Goal: Task Accomplishment & Management: Manage account settings

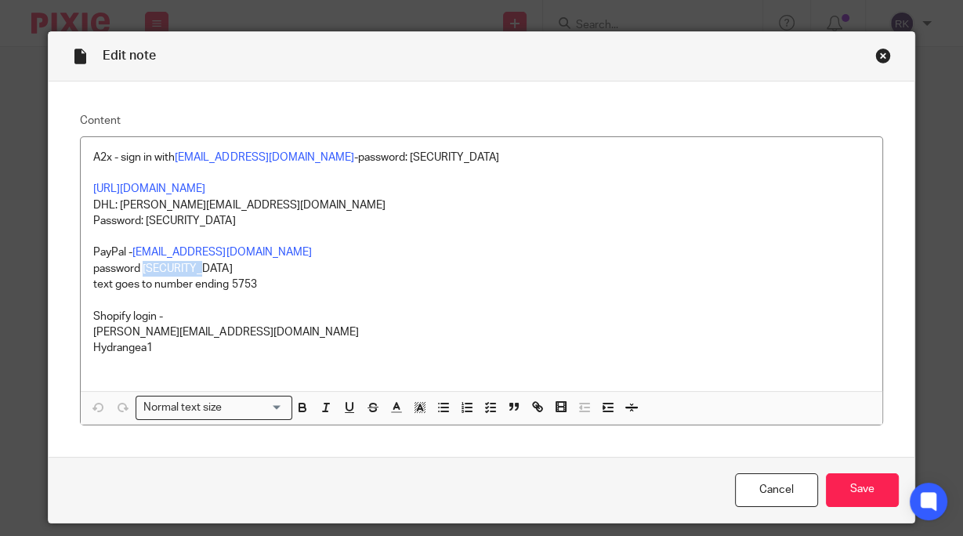
click at [880, 56] on div "Close this dialog window" at bounding box center [883, 56] width 16 height 16
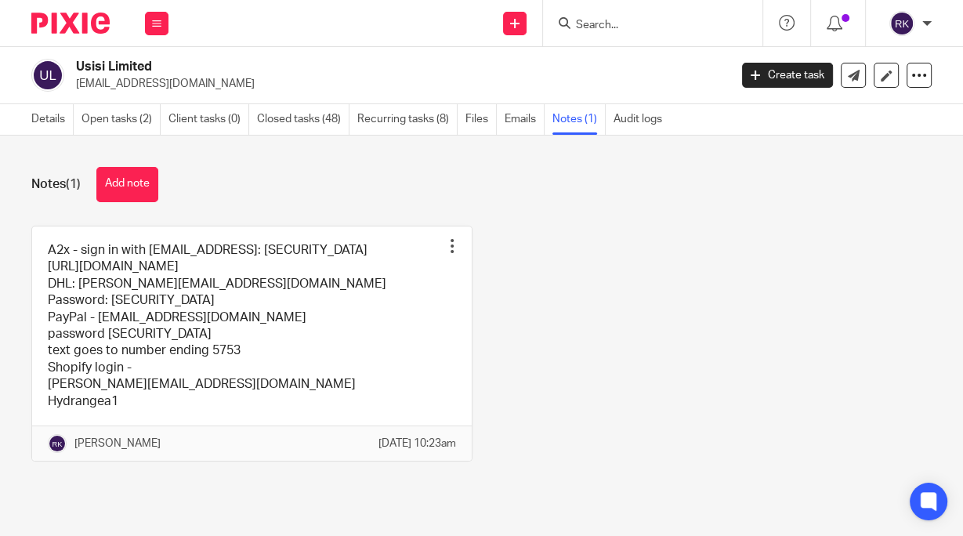
click at [564, 20] on icon at bounding box center [565, 23] width 12 height 12
click at [581, 27] on input "Search" at bounding box center [644, 26] width 141 height 14
type input "POST"
click at [705, 63] on link at bounding box center [668, 61] width 194 height 24
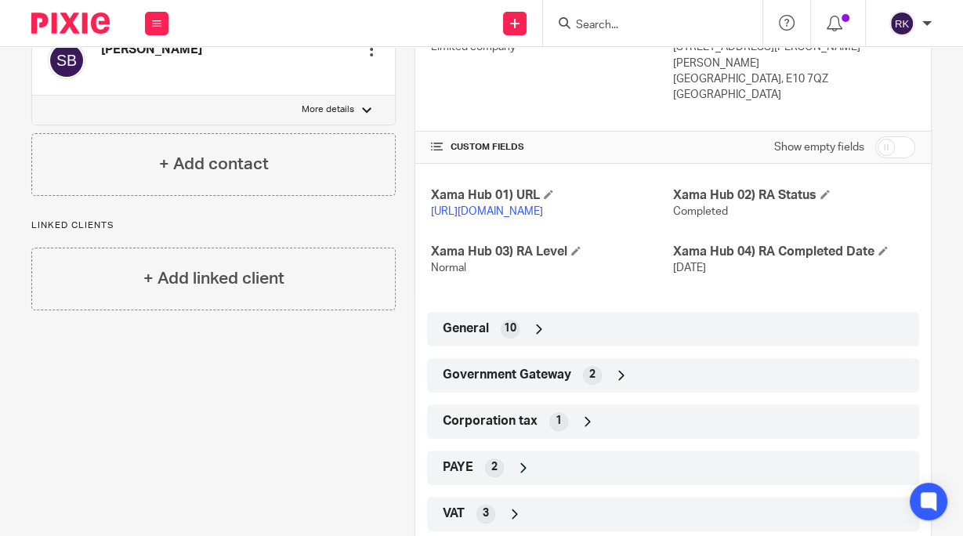
scroll to position [314, 0]
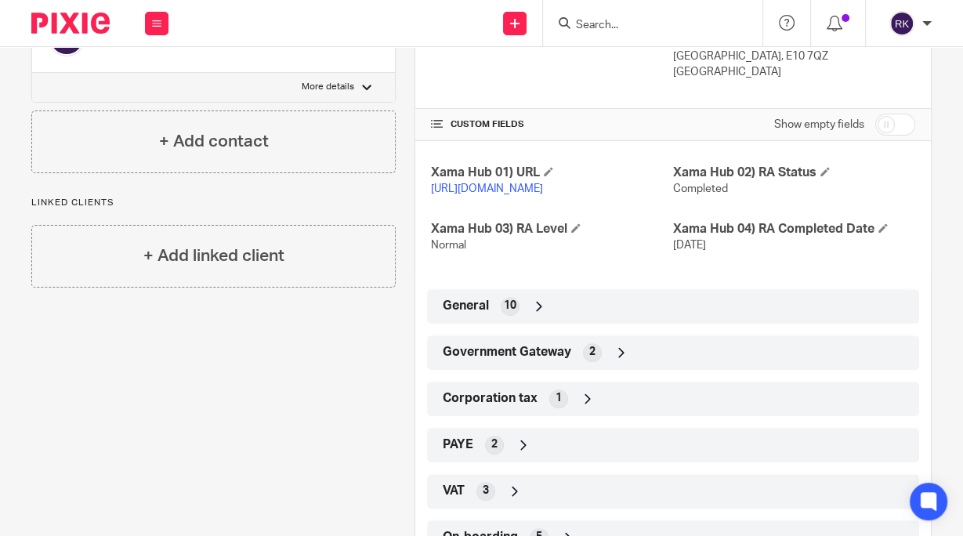
click at [480, 314] on span "General" at bounding box center [466, 306] width 46 height 16
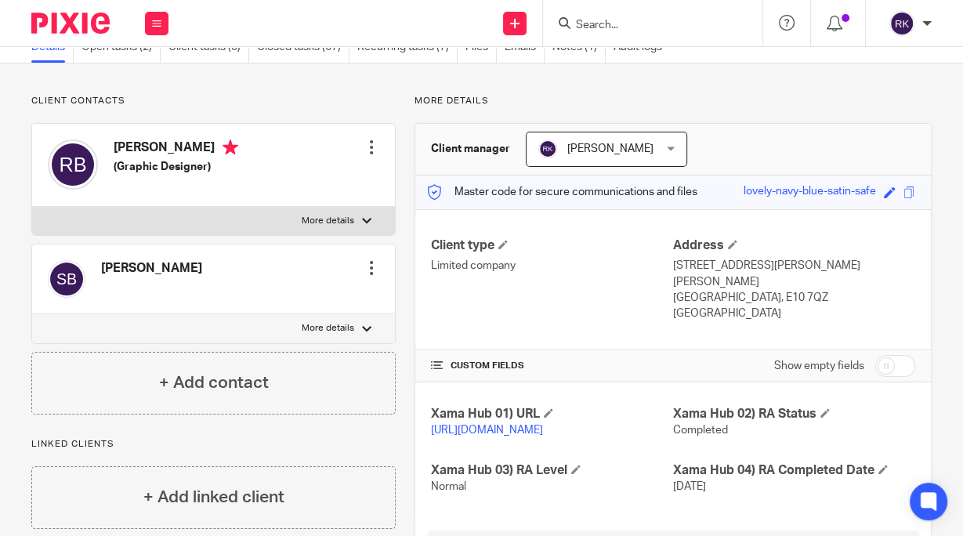
scroll to position [0, 0]
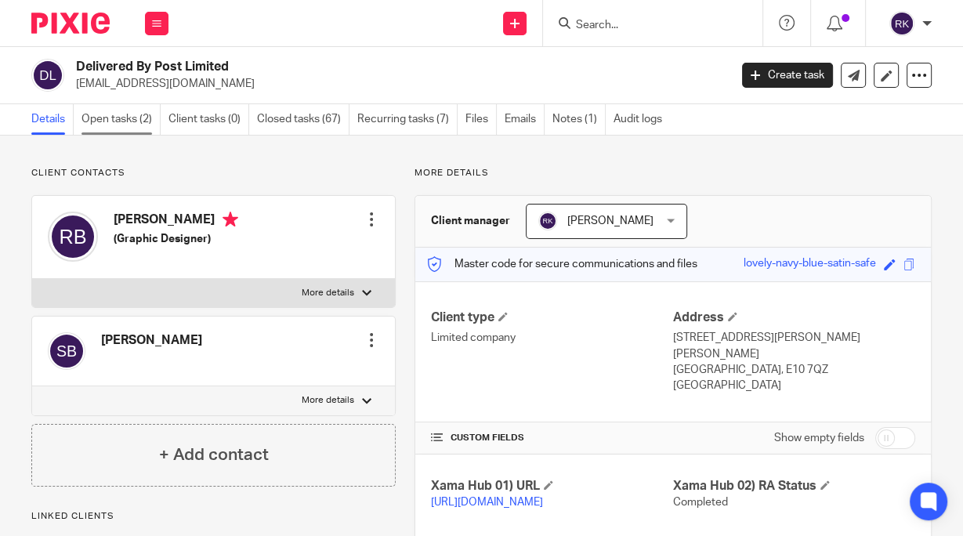
click at [103, 119] on link "Open tasks (2)" at bounding box center [121, 119] width 79 height 31
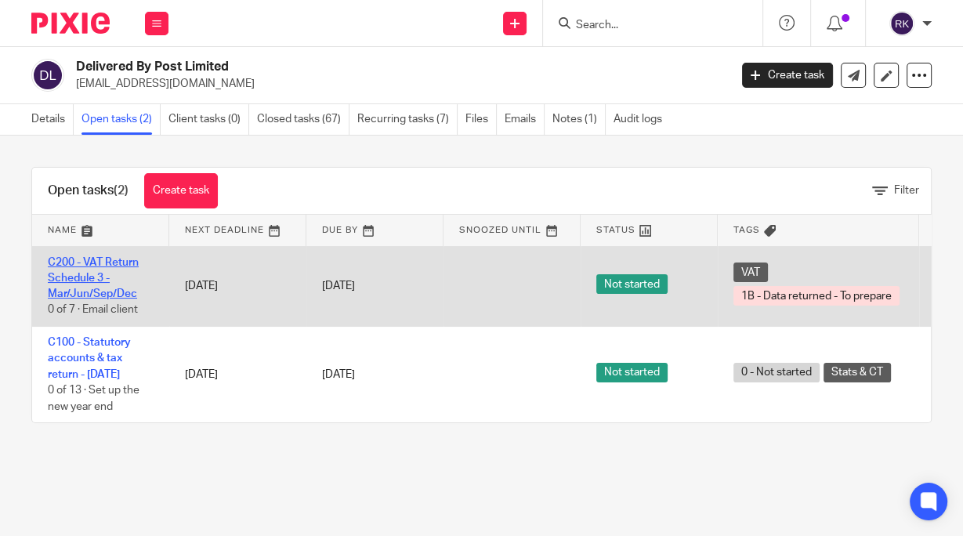
click at [86, 266] on link "C200 - VAT Return Schedule 3 - Mar/Jun/Sep/Dec" at bounding box center [93, 278] width 91 height 43
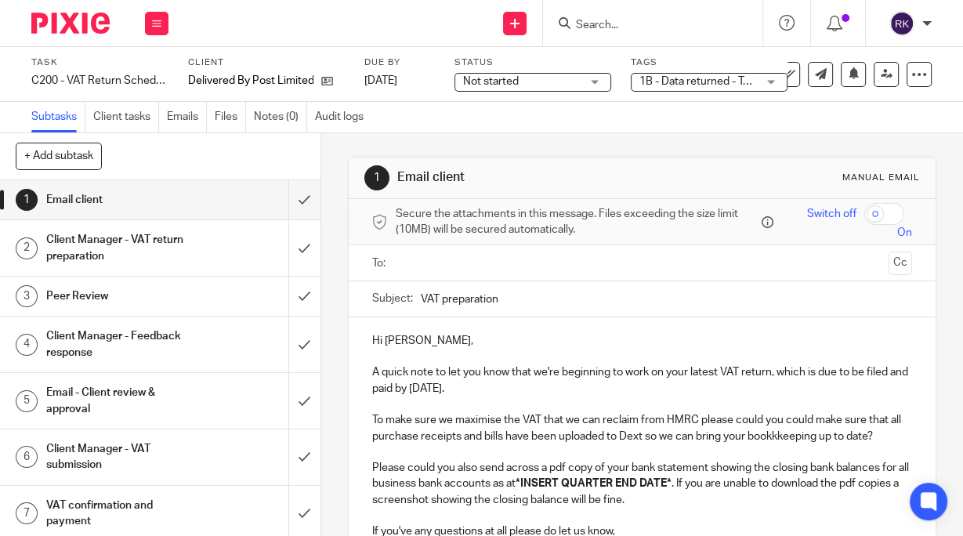
click at [548, 81] on span "Not started" at bounding box center [522, 82] width 118 height 16
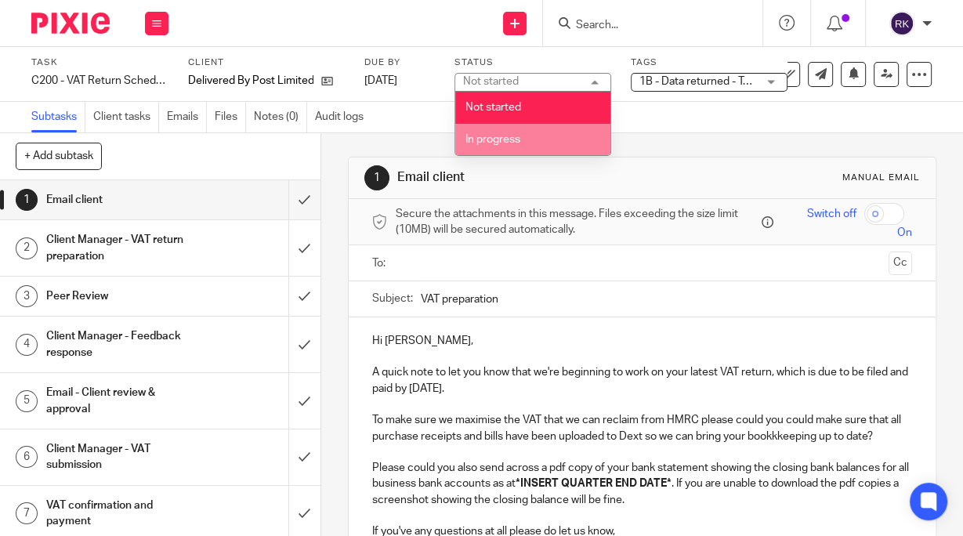
click at [524, 134] on li "In progress" at bounding box center [532, 140] width 155 height 32
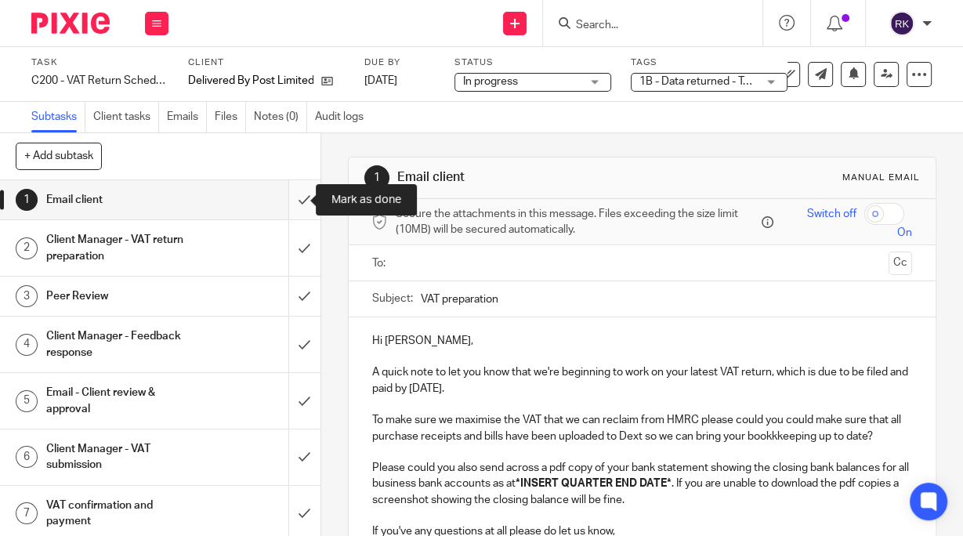
click at [292, 203] on input "submit" at bounding box center [160, 199] width 321 height 39
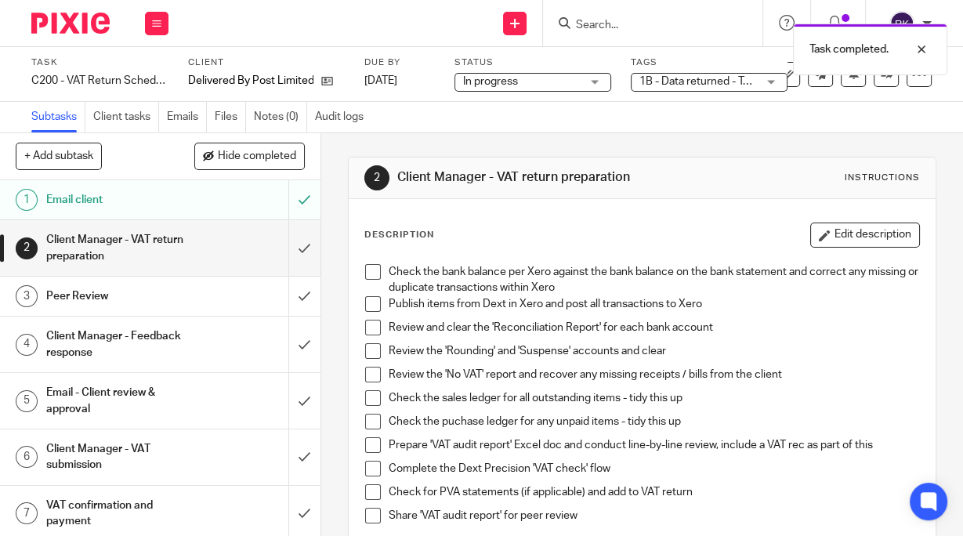
click at [370, 271] on span at bounding box center [373, 272] width 16 height 16
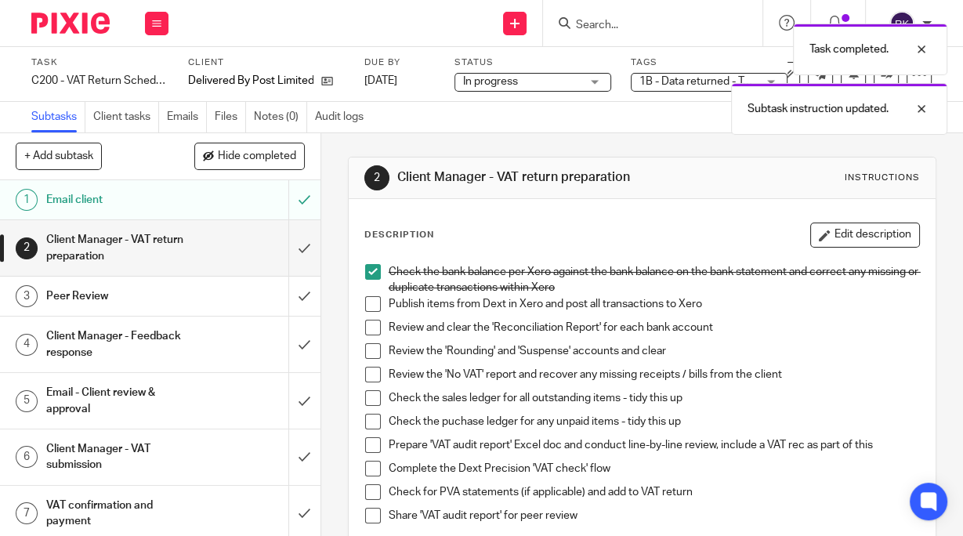
click at [365, 307] on span at bounding box center [373, 304] width 16 height 16
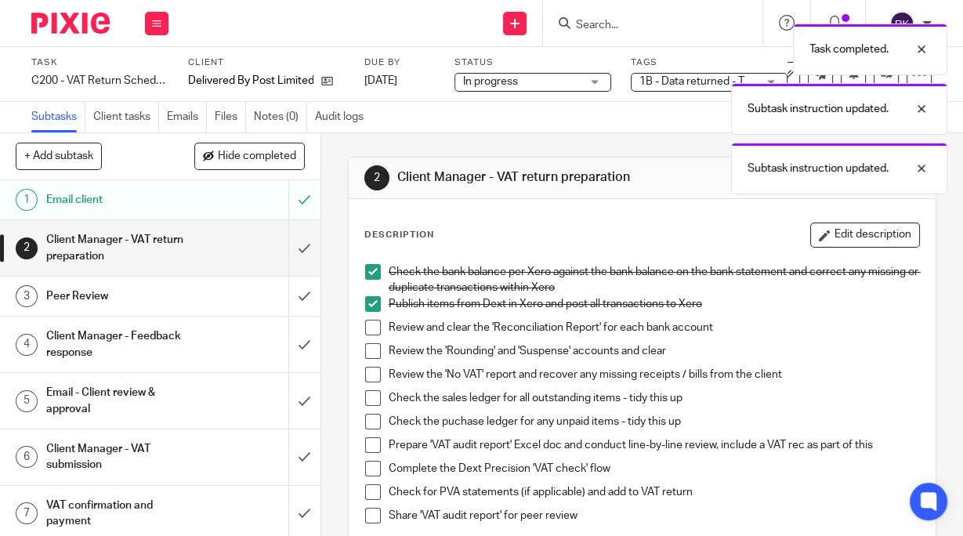
click at [365, 338] on li "Review and clear the 'Reconciliation Report' for each bank account" at bounding box center [642, 332] width 554 height 24
click at [368, 324] on span at bounding box center [373, 328] width 16 height 16
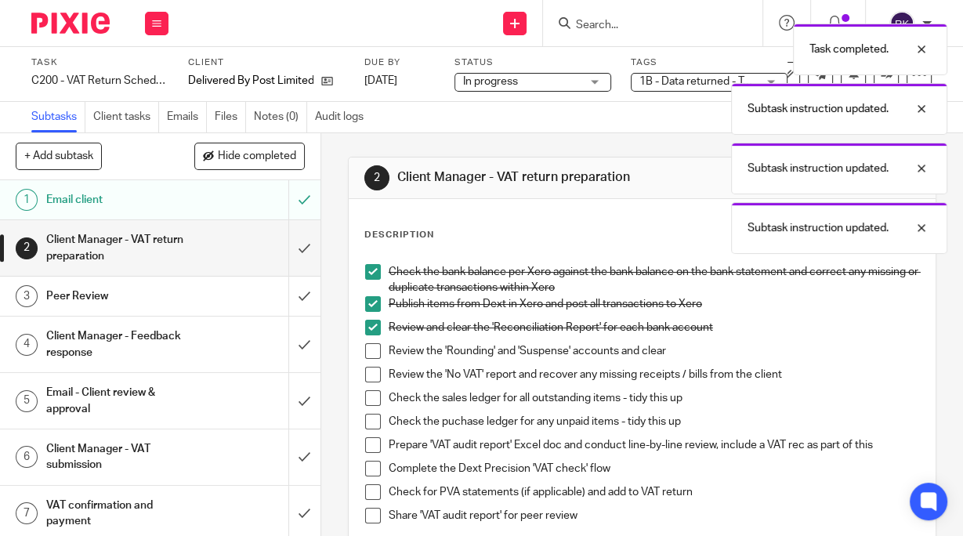
click at [373, 351] on span at bounding box center [373, 351] width 16 height 16
click at [370, 375] on span at bounding box center [373, 375] width 16 height 16
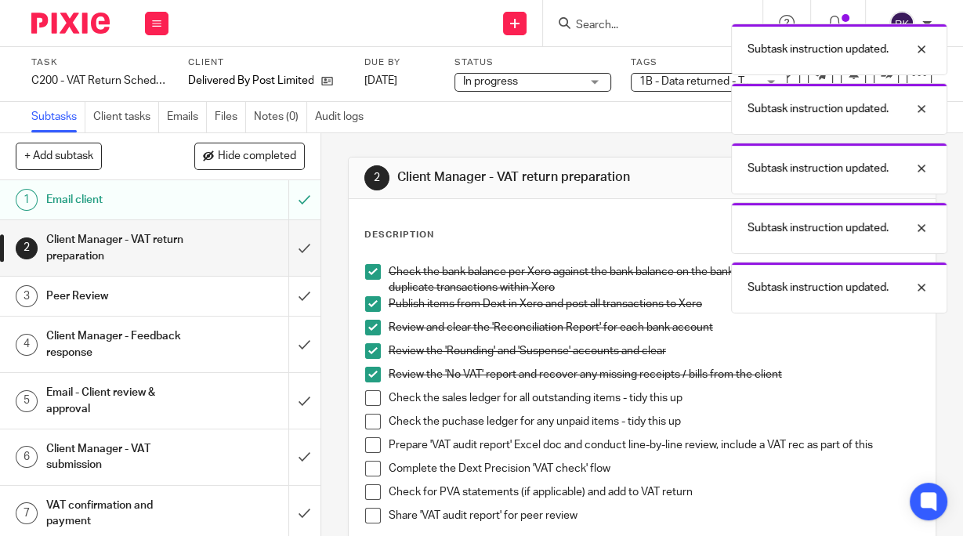
scroll to position [63, 0]
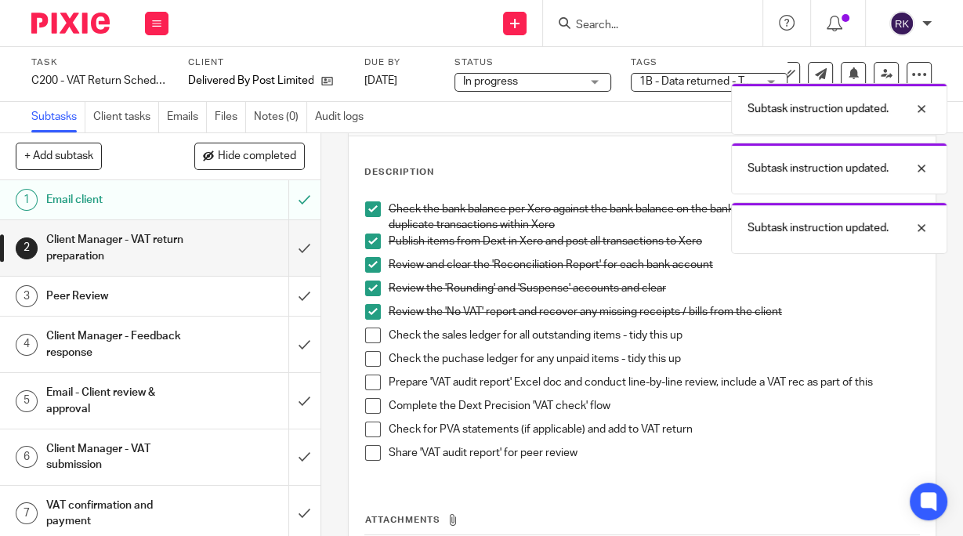
click at [367, 335] on span at bounding box center [373, 336] width 16 height 16
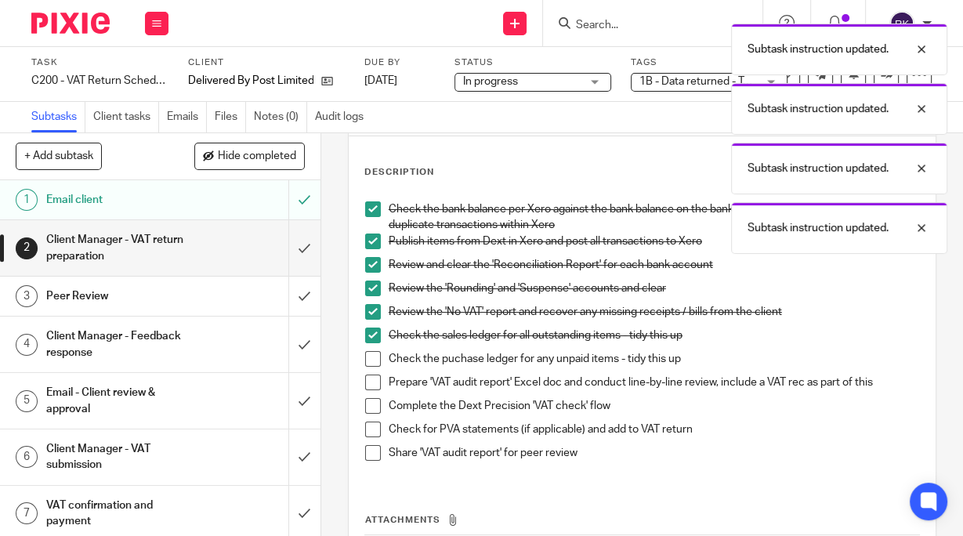
click at [370, 351] on span at bounding box center [373, 359] width 16 height 16
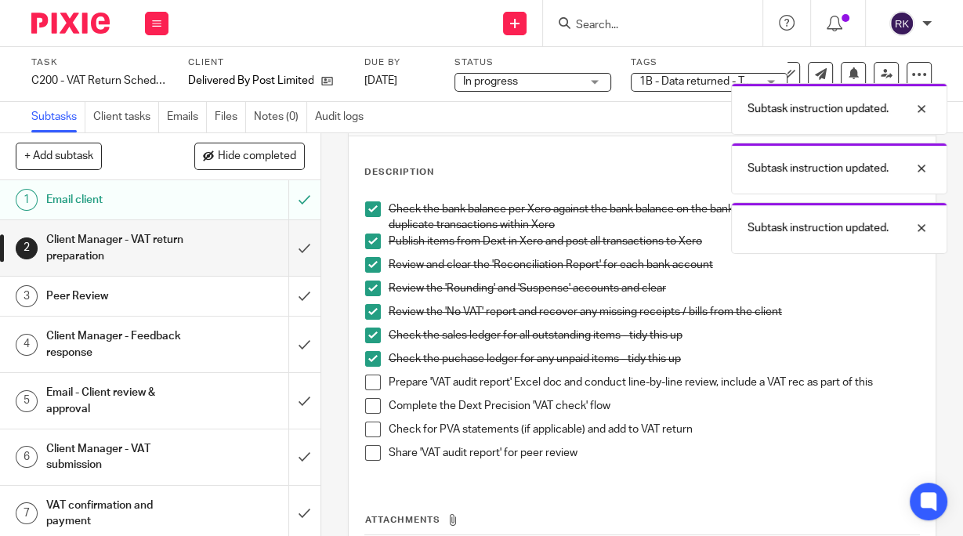
click at [367, 382] on span at bounding box center [373, 383] width 16 height 16
click at [367, 404] on span at bounding box center [373, 406] width 16 height 16
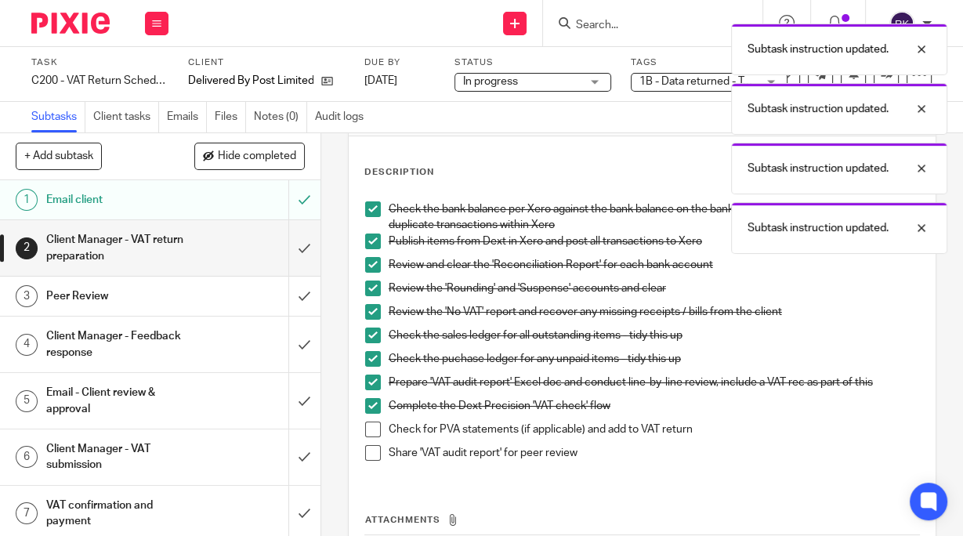
click at [371, 432] on span at bounding box center [373, 430] width 16 height 16
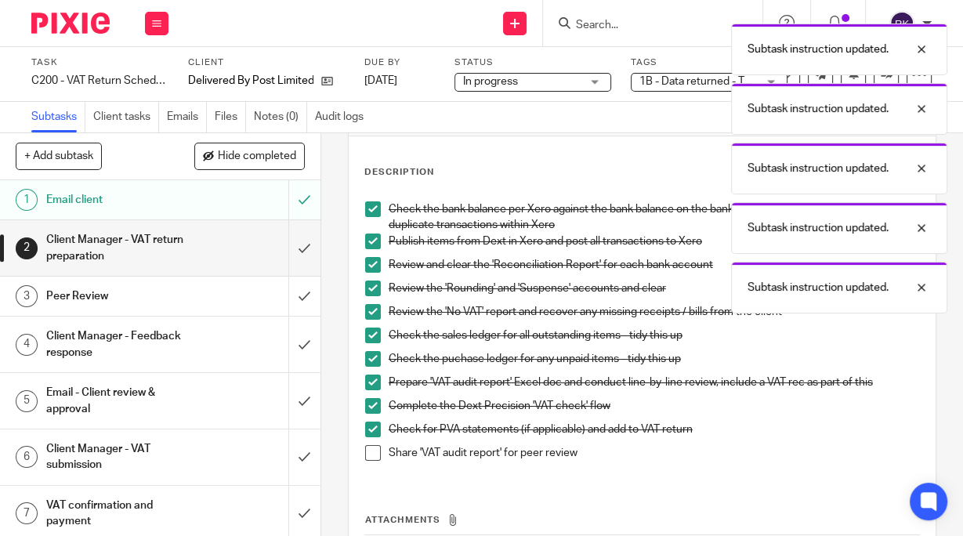
click at [369, 453] on span at bounding box center [373, 453] width 16 height 16
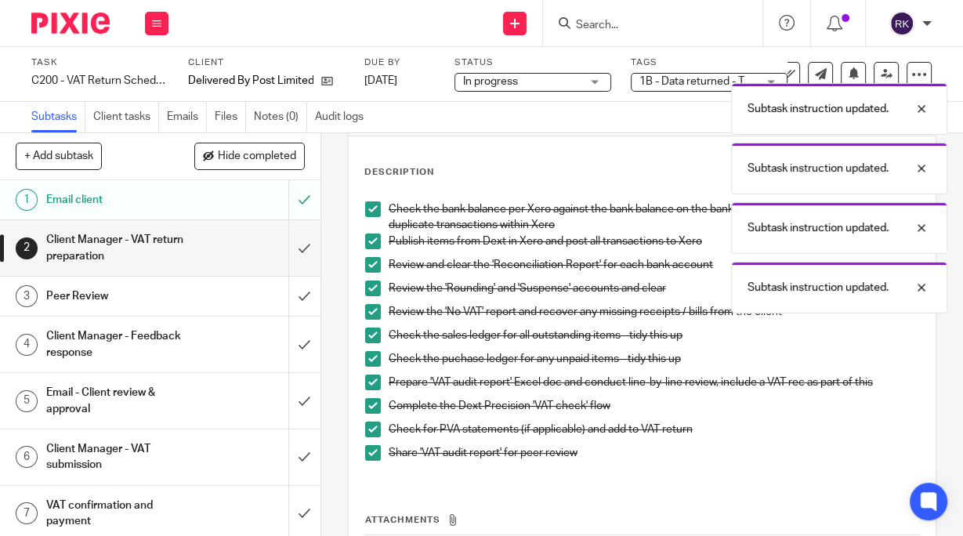
click at [643, 82] on div "Subtask instruction updated. Subtask instruction updated. Subtask instruction u…" at bounding box center [715, 165] width 466 height 298
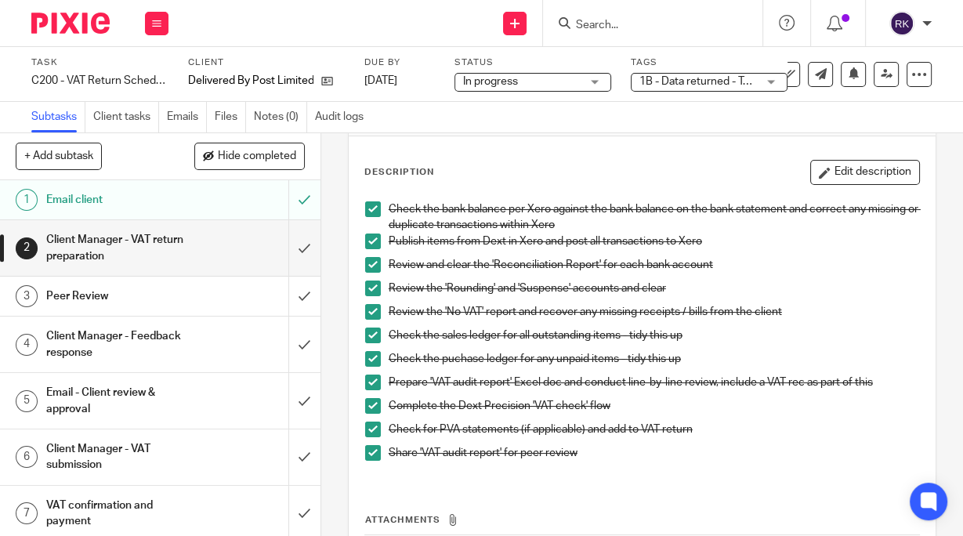
click at [766, 80] on div "1B - Data returned - To prepare + 1" at bounding box center [709, 82] width 157 height 19
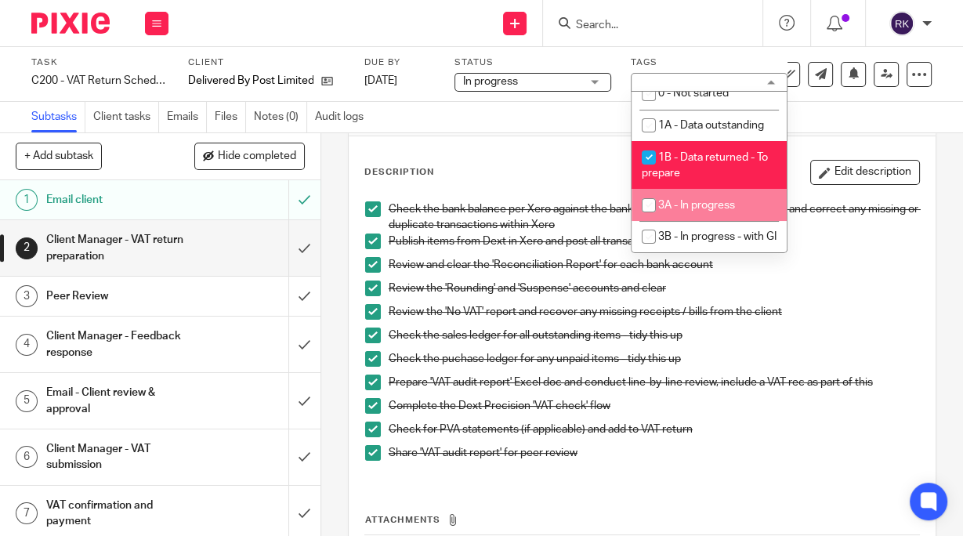
scroll to position [0, 0]
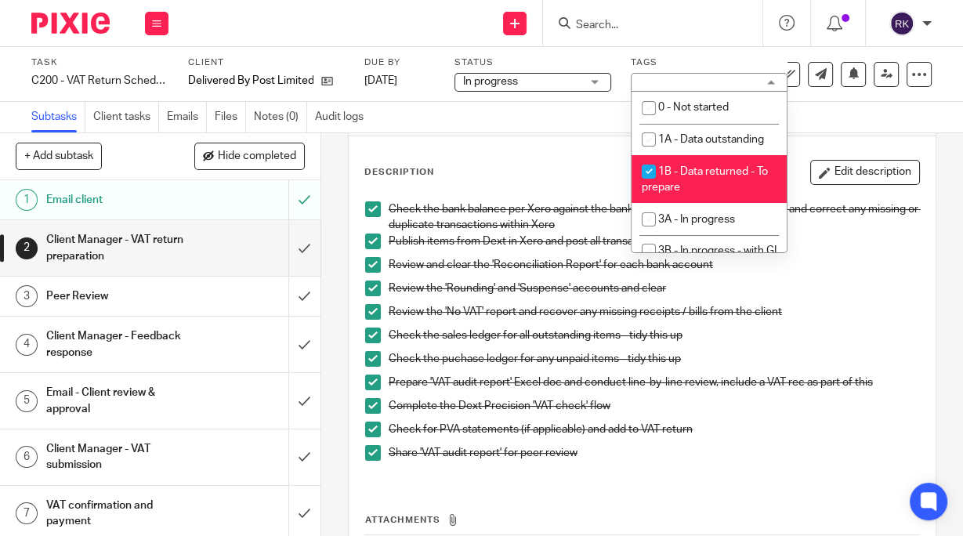
click at [682, 177] on li "1B - Data returned - To prepare" at bounding box center [709, 179] width 155 height 48
checkbox input "false"
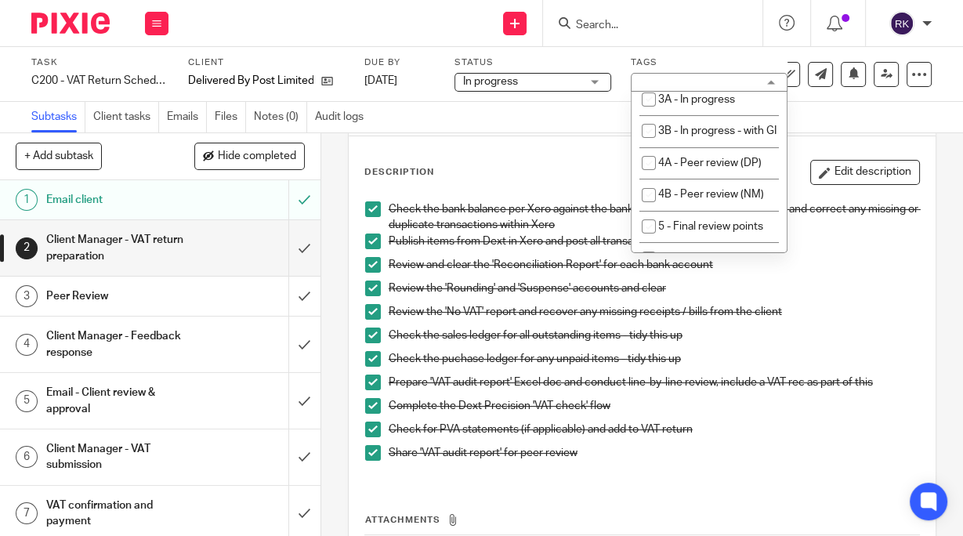
scroll to position [125, 0]
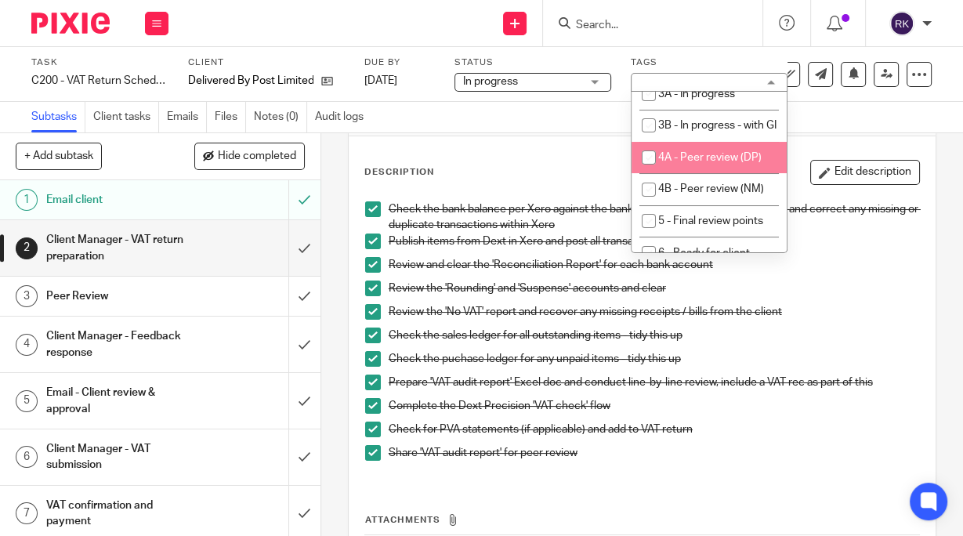
click at [680, 174] on li "4A - Peer review (DP)" at bounding box center [709, 158] width 155 height 32
checkbox input "true"
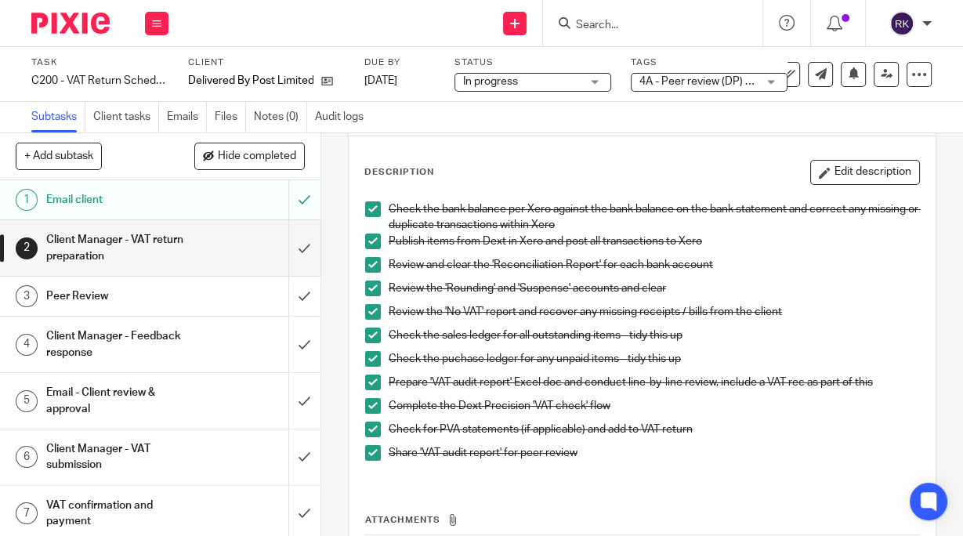
click at [530, 158] on div "Description Edit description Check the bank balance per Xero against the bank b…" at bounding box center [642, 391] width 587 height 510
click at [329, 79] on icon at bounding box center [327, 81] width 12 height 12
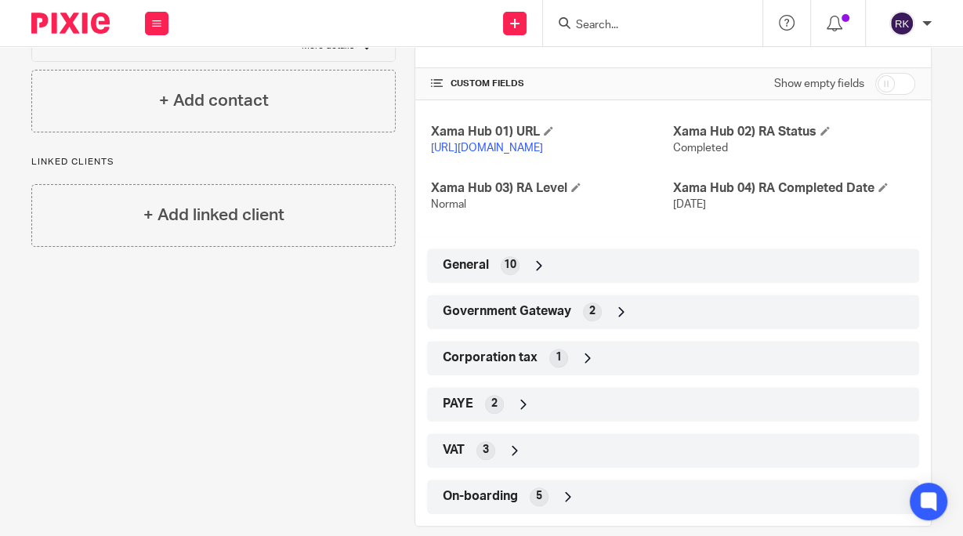
scroll to position [376, 0]
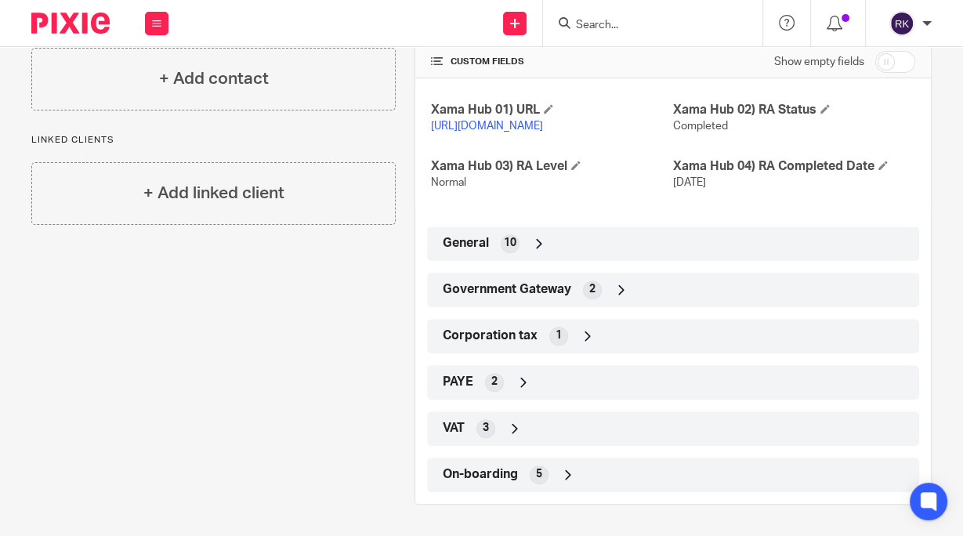
click at [523, 298] on span "Government Gateway" at bounding box center [507, 289] width 129 height 16
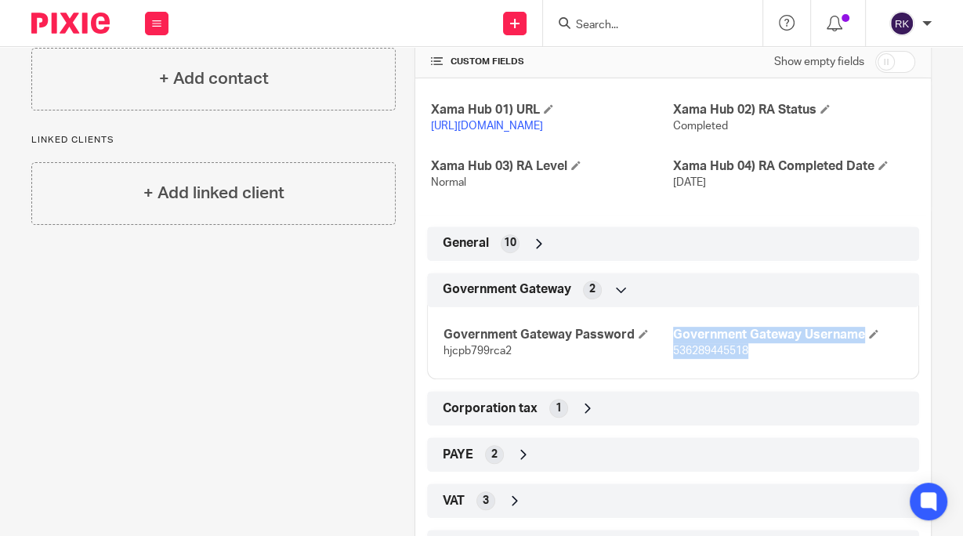
drag, startPoint x: 745, startPoint y: 370, endPoint x: 665, endPoint y: 370, distance: 79.9
click at [665, 370] on div "Government Gateway Password hjcpb799rca2 Government Gateway Username 5362894455…" at bounding box center [673, 337] width 492 height 85
click at [671, 380] on div "Government Gateway Password hjcpb799rca2 Government Gateway Username 5362894455…" at bounding box center [673, 337] width 492 height 85
drag, startPoint x: 672, startPoint y: 367, endPoint x: 741, endPoint y: 377, distance: 69.7
click at [741, 376] on div "Government Gateway Password hjcpb799rca2 Government Gateway Username 5362894455…" at bounding box center [673, 337] width 492 height 85
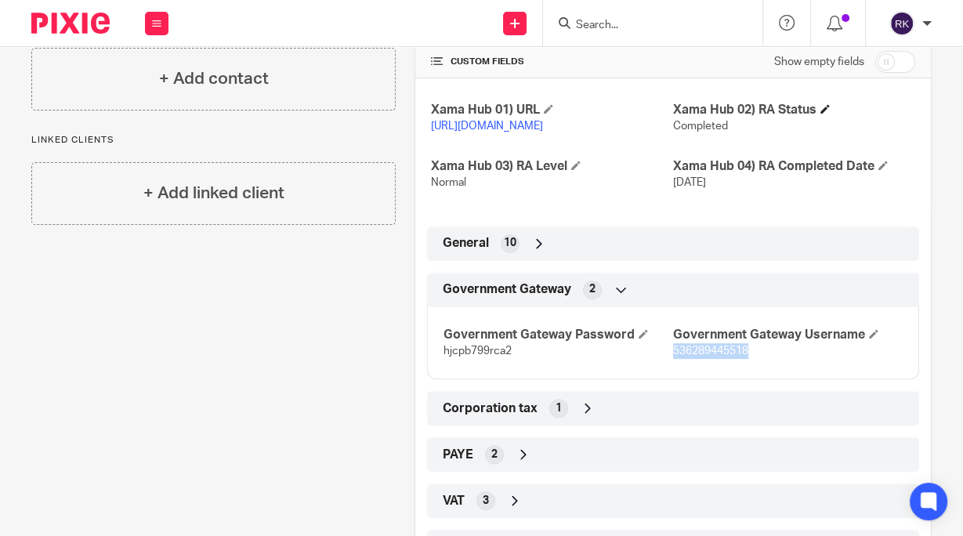
copy span "536289445518"
drag, startPoint x: 509, startPoint y: 368, endPoint x: 440, endPoint y: 374, distance: 69.2
click at [444, 359] on p "hjcpb799rca2" at bounding box center [559, 351] width 230 height 16
copy span "hjcpb799rca2"
